Goal: Book appointment/travel/reservation

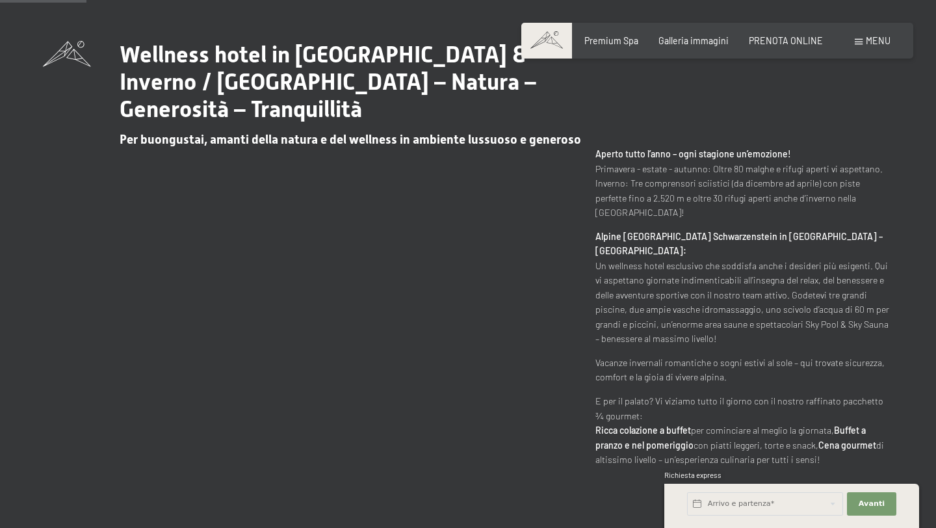
scroll to position [607, 0]
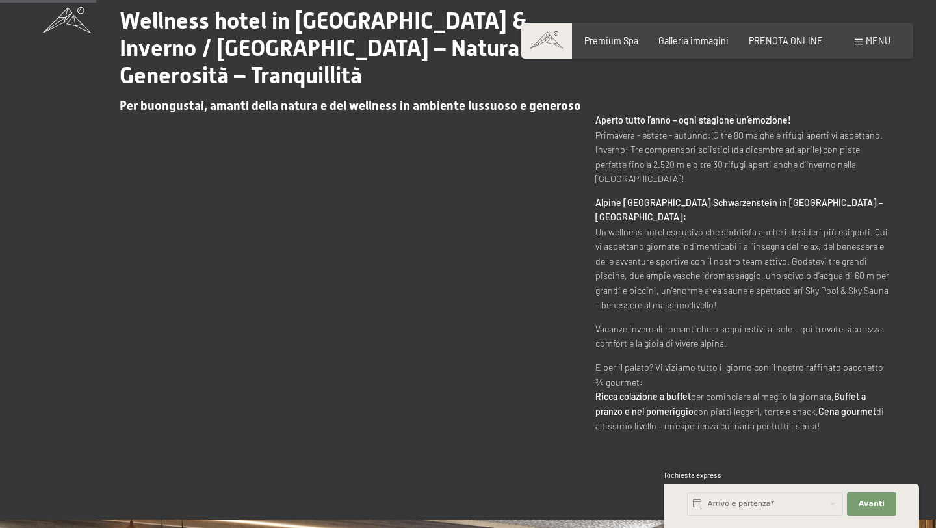
click at [871, 44] on span "Menu" at bounding box center [878, 40] width 25 height 11
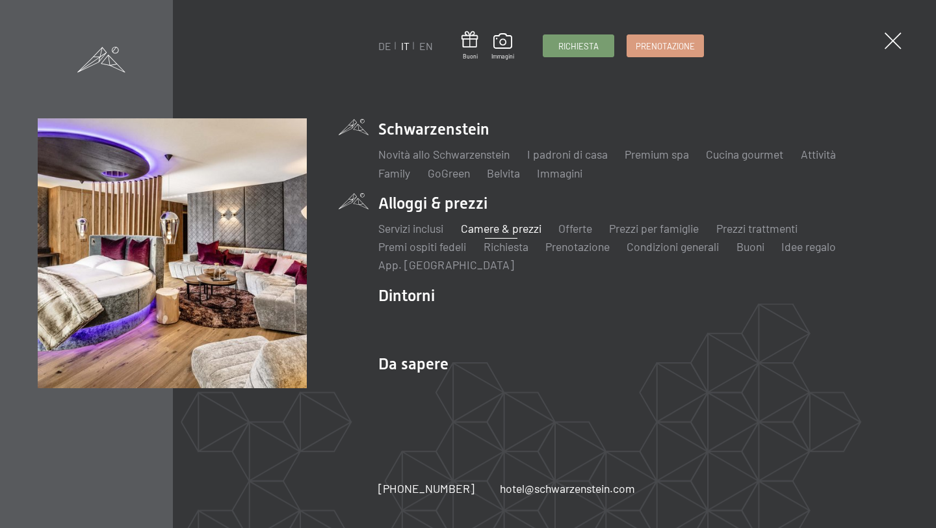
click at [514, 228] on link "Camere & prezzi" at bounding box center [501, 228] width 81 height 14
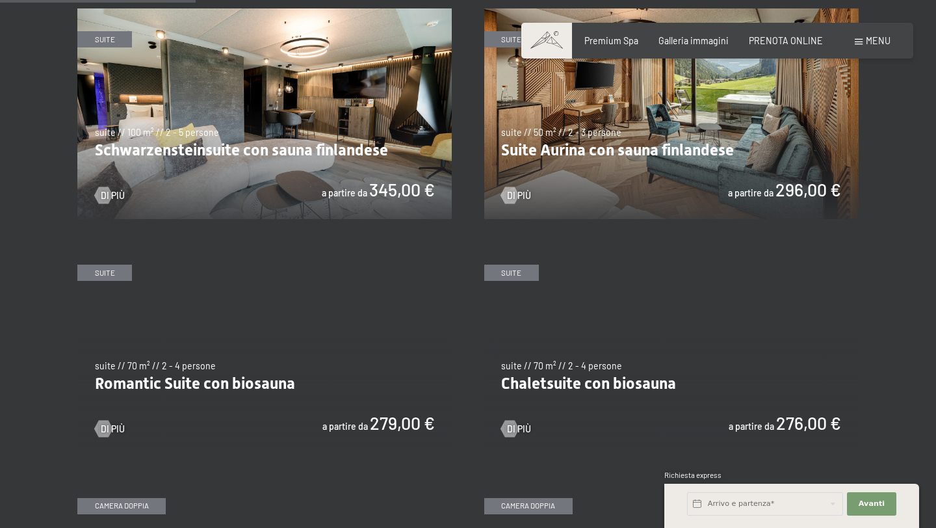
scroll to position [756, 0]
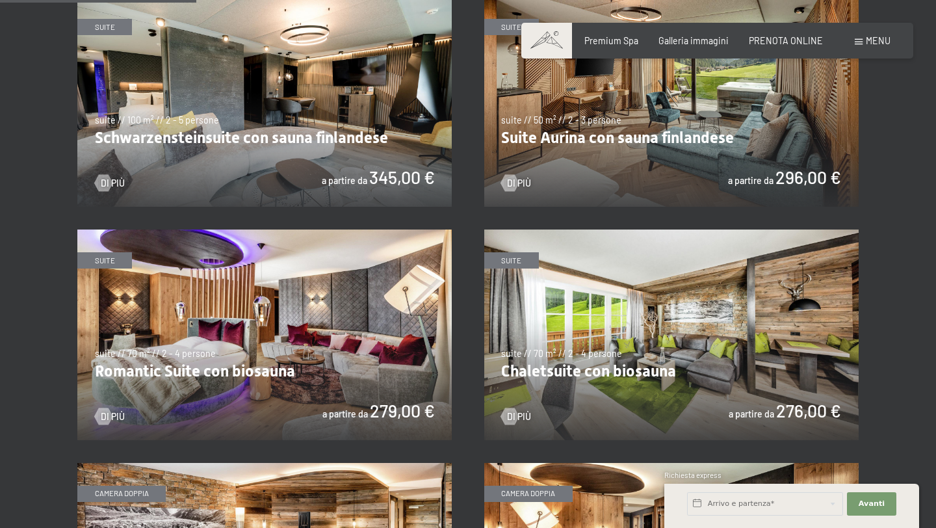
click at [287, 345] on img at bounding box center [264, 334] width 374 height 211
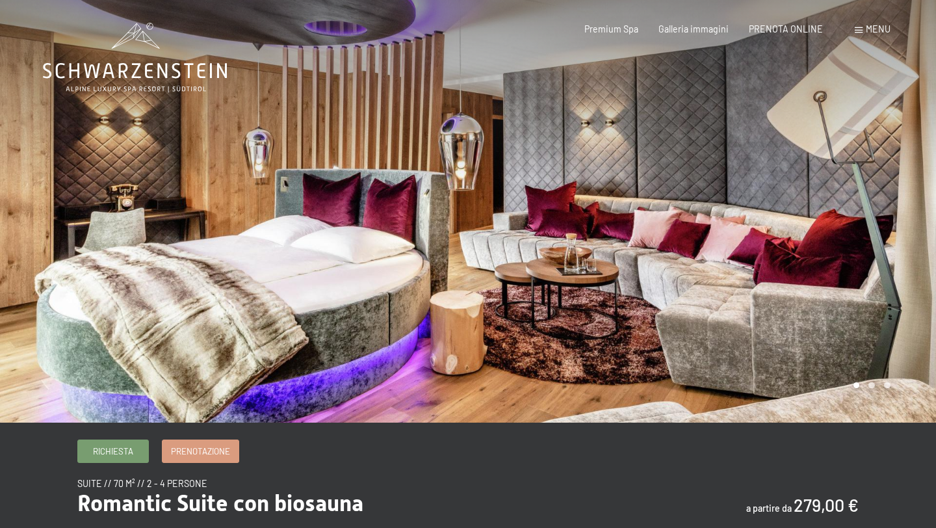
click at [880, 249] on div at bounding box center [702, 211] width 468 height 423
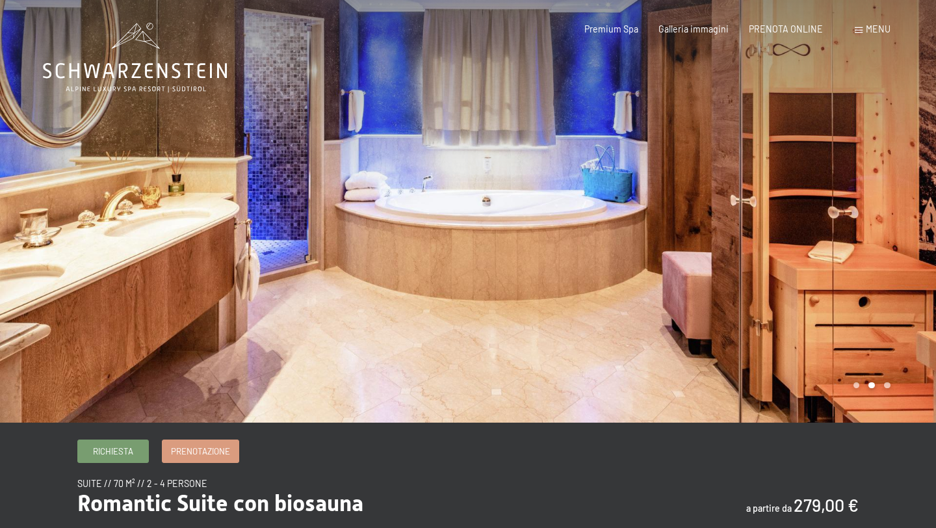
click at [889, 247] on div at bounding box center [702, 211] width 468 height 423
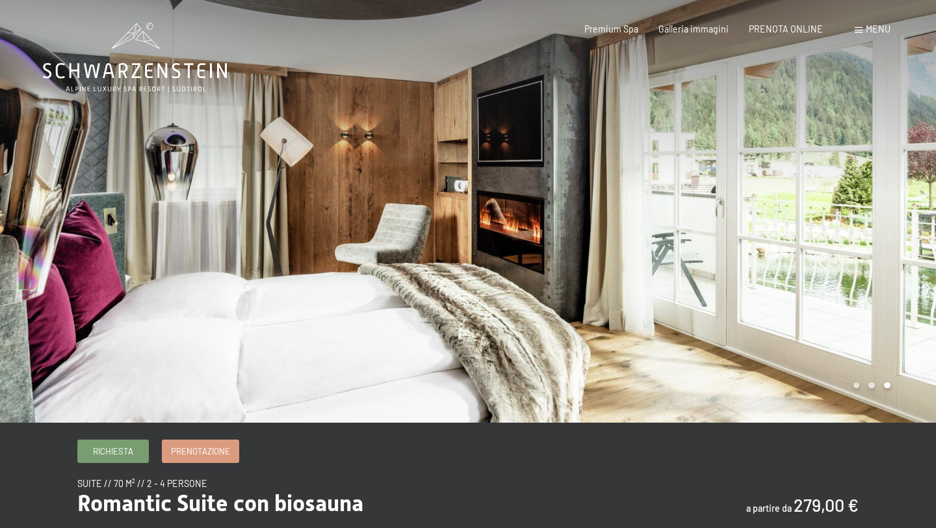
click at [889, 247] on div at bounding box center [702, 211] width 468 height 423
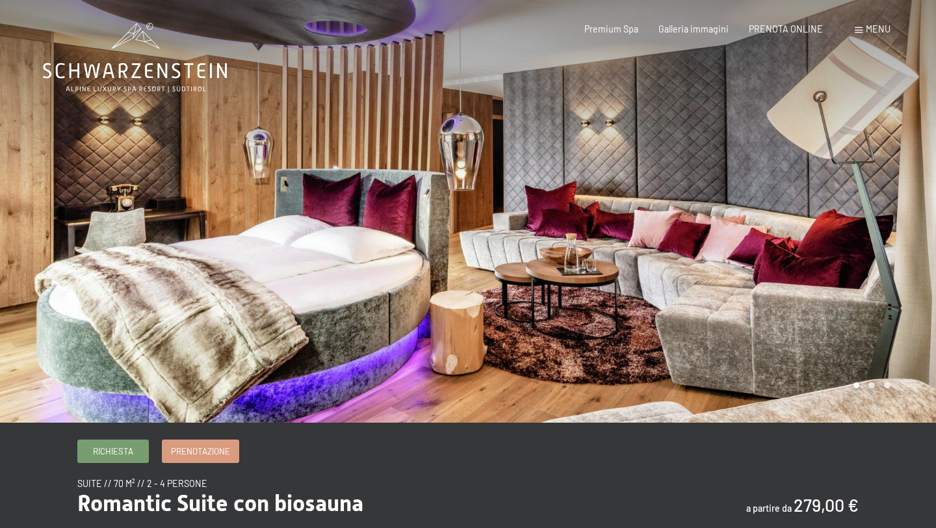
click at [889, 248] on div at bounding box center [702, 211] width 468 height 423
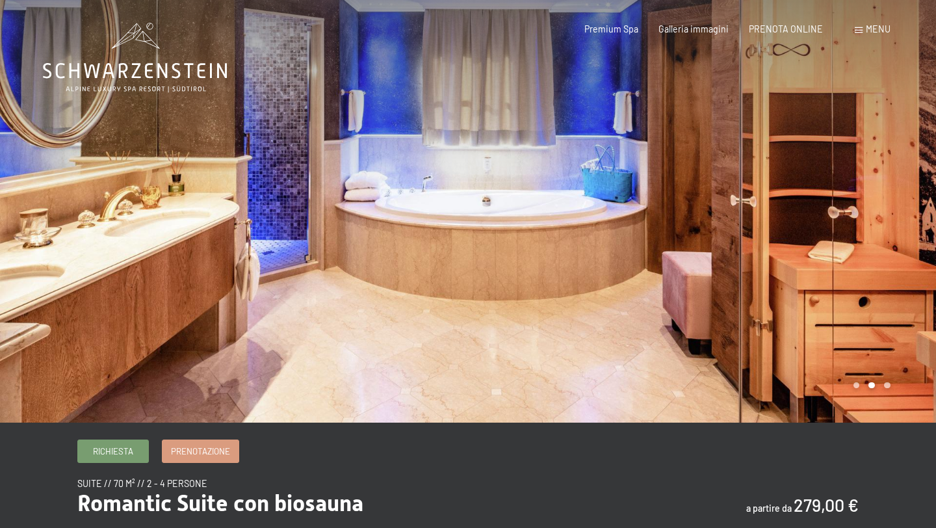
click at [891, 250] on div at bounding box center [702, 211] width 468 height 423
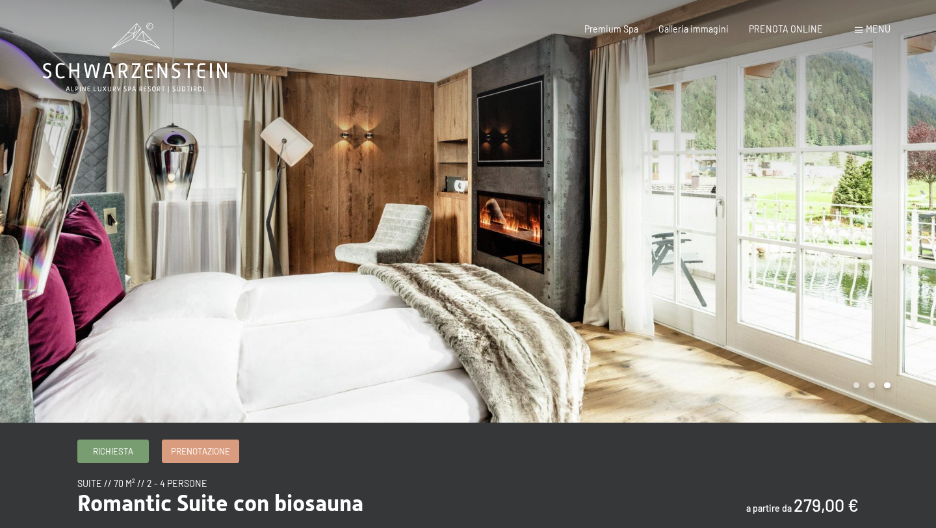
click at [890, 250] on div at bounding box center [702, 211] width 468 height 423
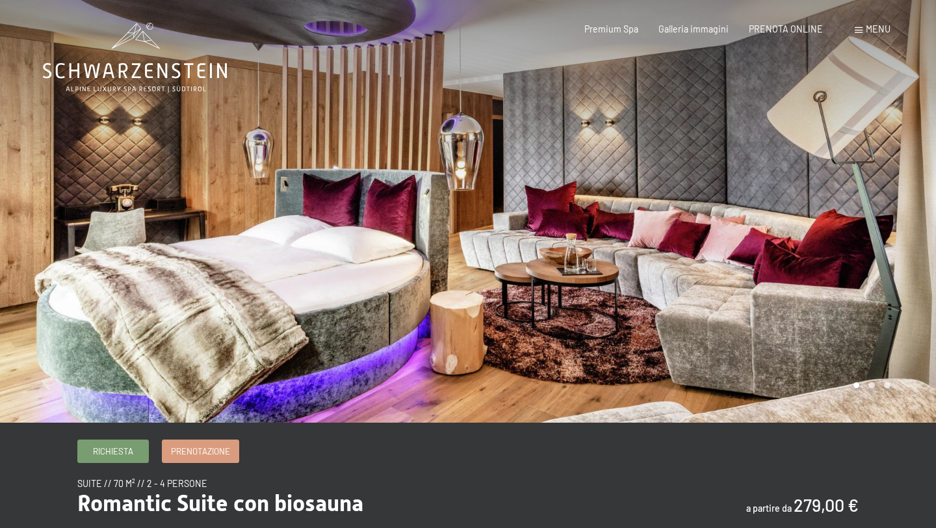
click at [891, 250] on div at bounding box center [702, 211] width 468 height 423
